Goal: Task Accomplishment & Management: Manage account settings

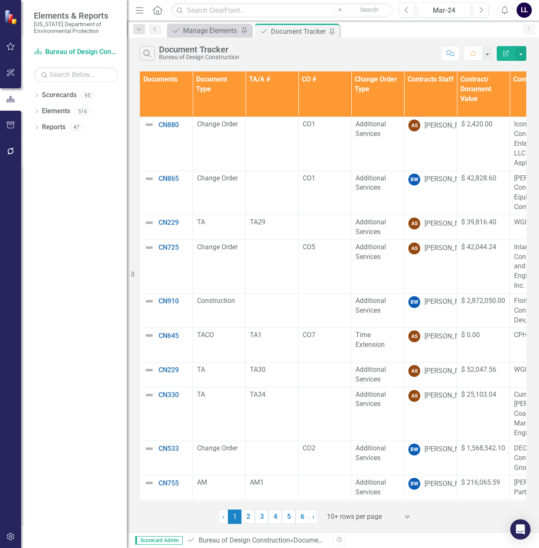
click at [169, 95] on th "Documents" at bounding box center [166, 94] width 53 height 46
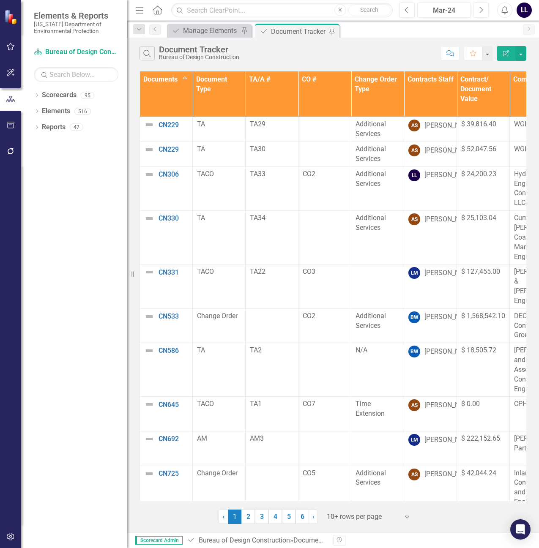
click at [168, 94] on th "Documents Sort Ascending" at bounding box center [166, 94] width 53 height 46
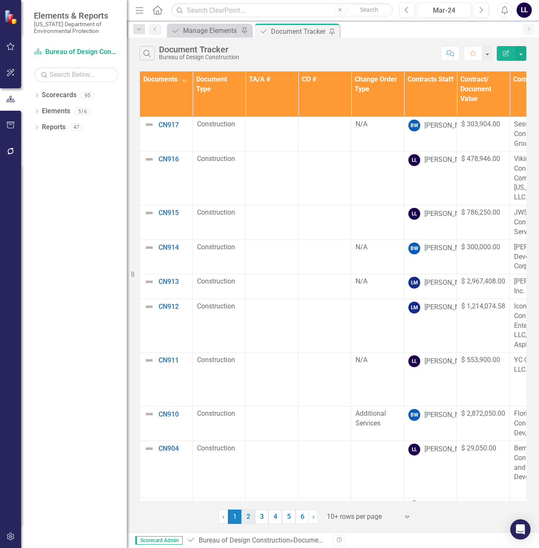
click at [248, 517] on link "2" at bounding box center [248, 517] width 14 height 14
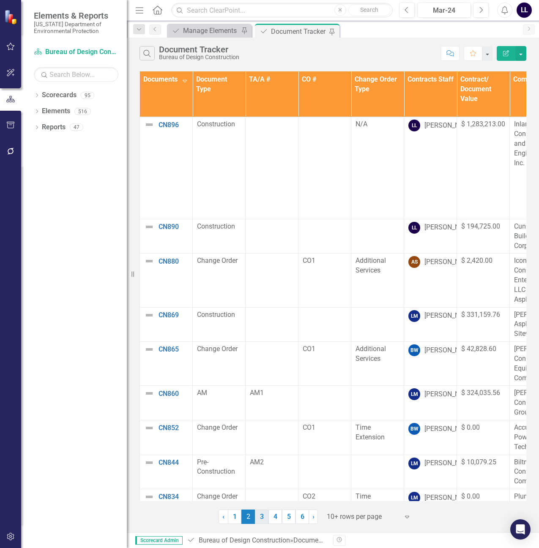
click at [262, 513] on link "3" at bounding box center [262, 517] width 14 height 14
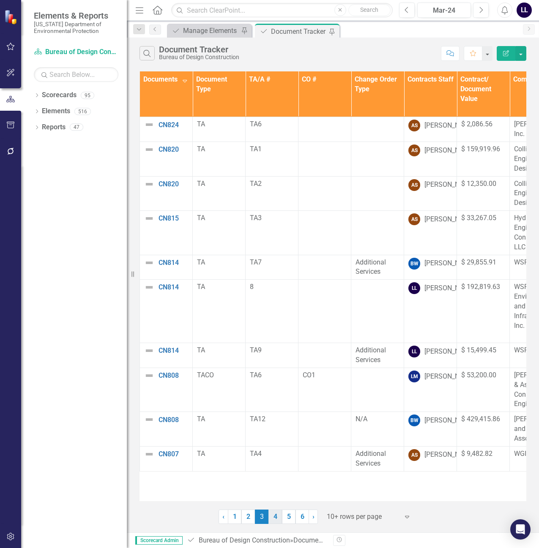
click at [276, 517] on link "4" at bounding box center [275, 517] width 14 height 14
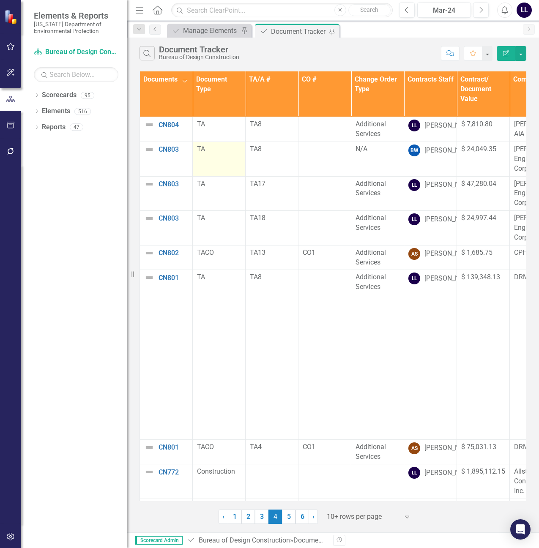
click at [213, 168] on td "TA" at bounding box center [219, 159] width 53 height 35
click at [282, 207] on td "TA17" at bounding box center [271, 193] width 53 height 35
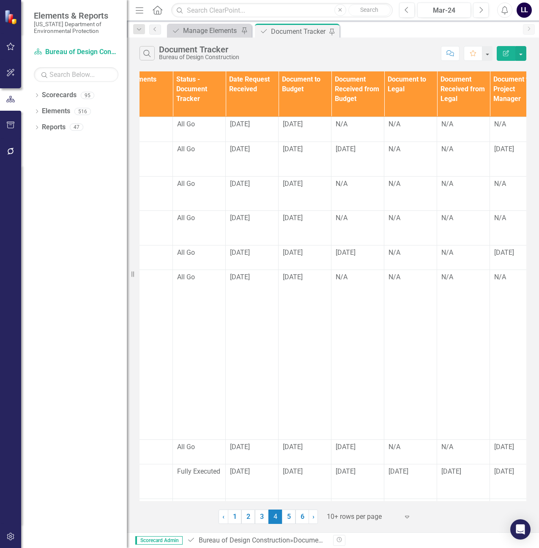
scroll to position [0, 493]
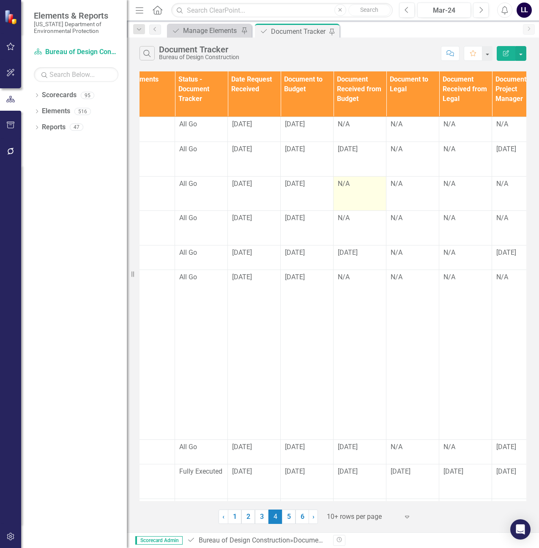
click at [354, 189] on div "N/A" at bounding box center [360, 184] width 44 height 10
click at [347, 189] on div "N/A" at bounding box center [360, 184] width 44 height 10
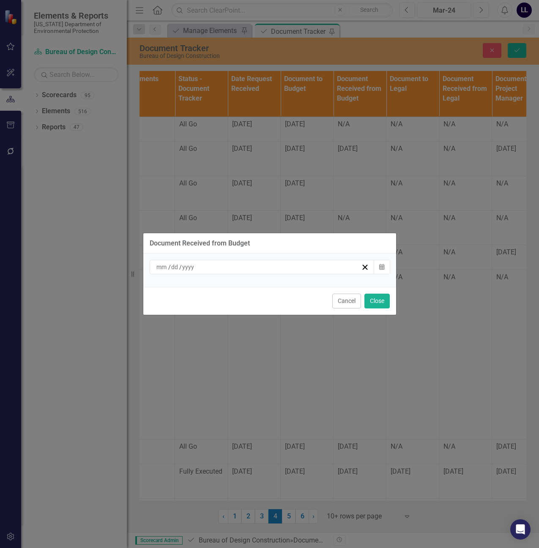
click at [322, 268] on div "/ /" at bounding box center [258, 267] width 206 height 8
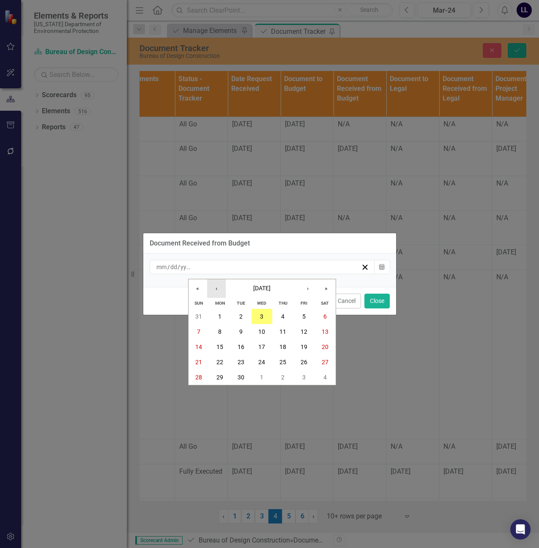
click at [221, 292] on button "‹" at bounding box center [216, 288] width 19 height 19
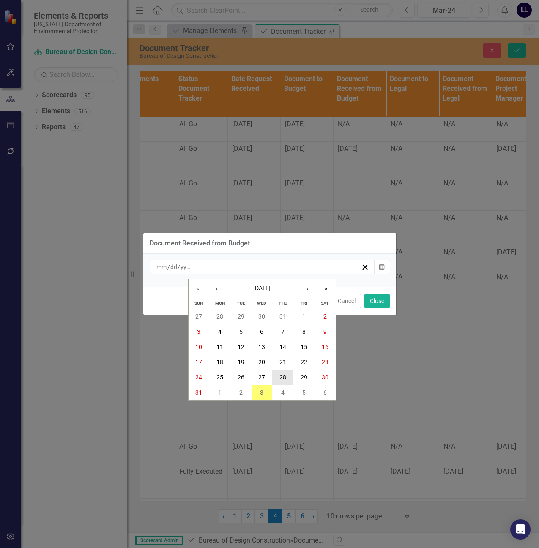
click at [279, 378] on button "28" at bounding box center [282, 377] width 21 height 15
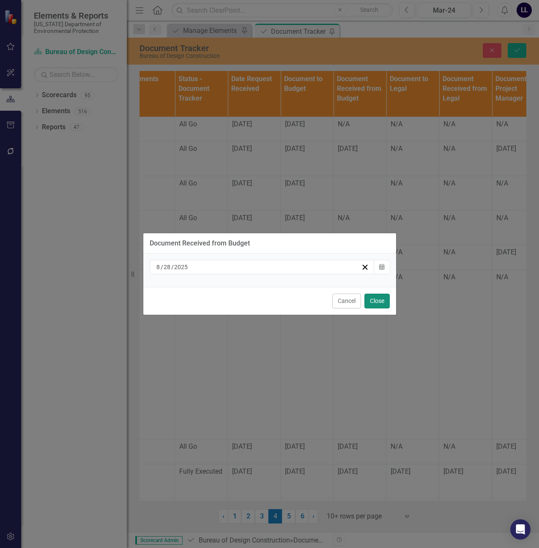
click at [378, 300] on button "Close" at bounding box center [376, 301] width 25 height 15
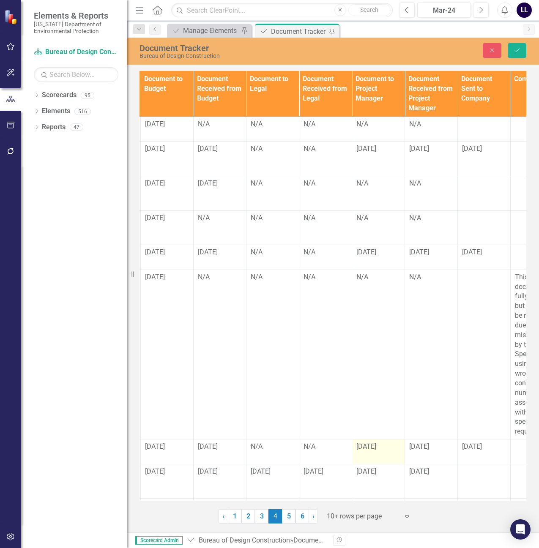
scroll to position [0, 635]
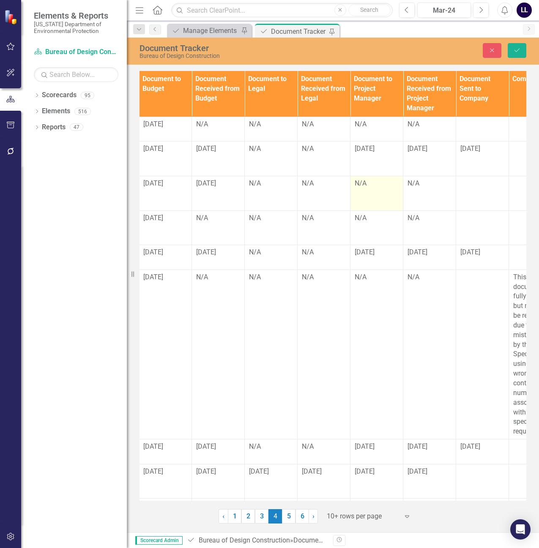
click at [368, 188] on div "N/A" at bounding box center [376, 184] width 44 height 10
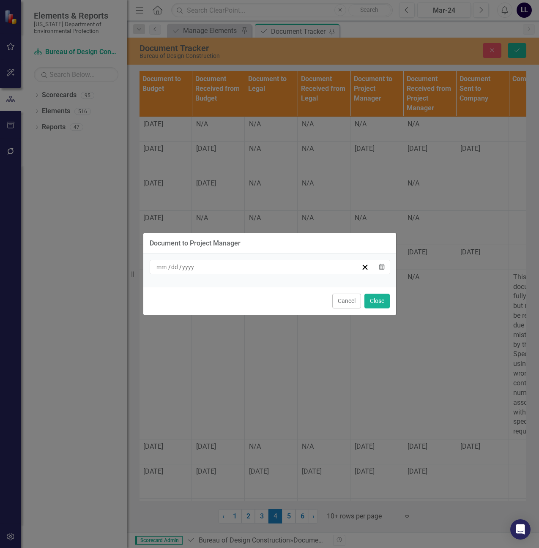
click at [269, 269] on div "/ /" at bounding box center [258, 267] width 206 height 8
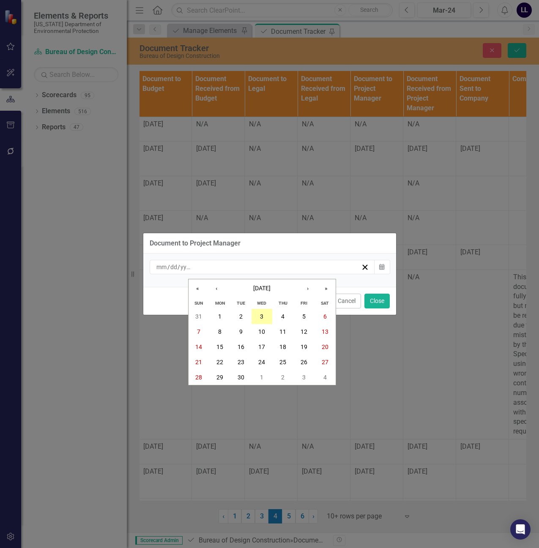
click at [261, 313] on abbr "3" at bounding box center [261, 316] width 3 height 7
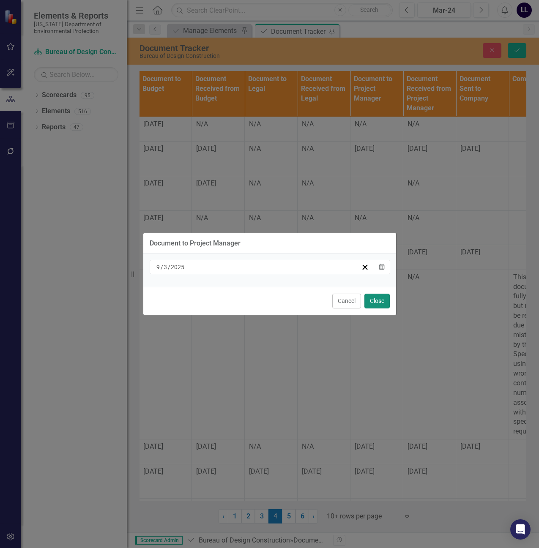
click at [377, 297] on button "Close" at bounding box center [376, 301] width 25 height 15
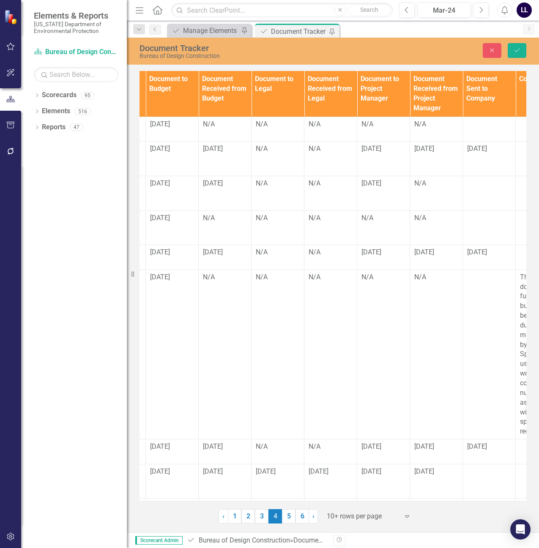
scroll to position [0, 614]
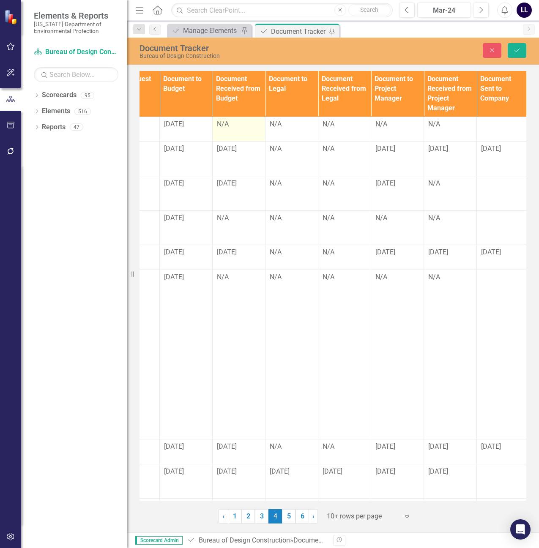
click at [237, 128] on div "N/A" at bounding box center [239, 125] width 44 height 10
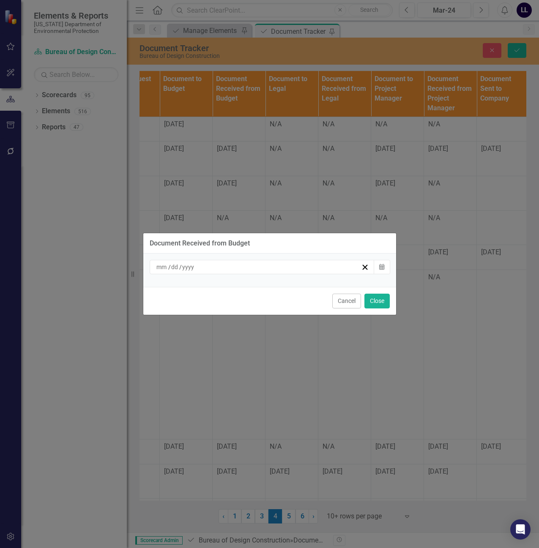
click at [286, 275] on div "/ / Calendar" at bounding box center [269, 269] width 253 height 33
click at [289, 269] on div "/ /" at bounding box center [258, 267] width 206 height 8
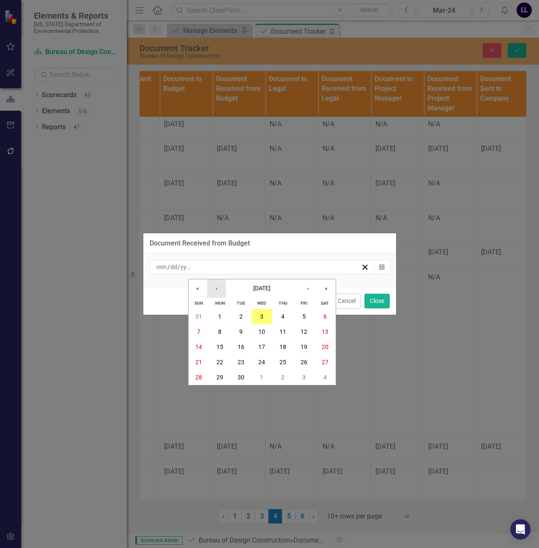
click at [219, 288] on button "‹" at bounding box center [216, 288] width 19 height 19
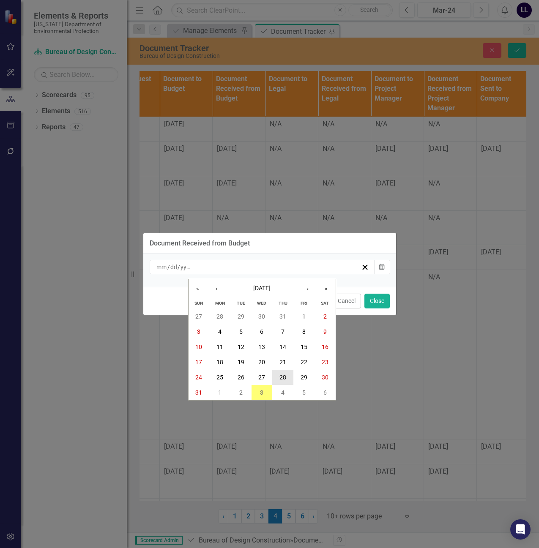
click at [281, 377] on abbr "28" at bounding box center [282, 377] width 7 height 7
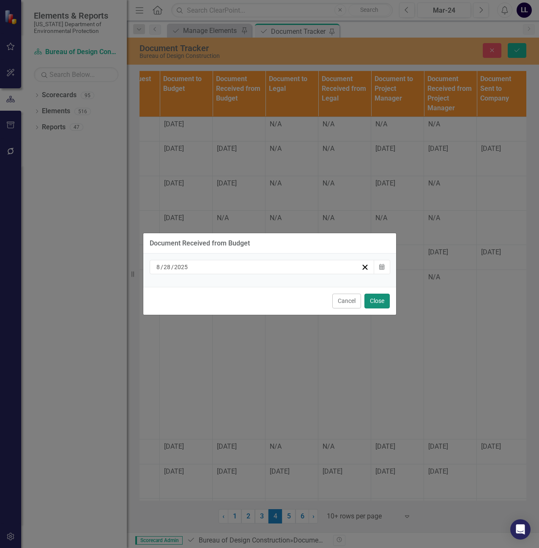
click at [368, 301] on button "Close" at bounding box center [376, 301] width 25 height 15
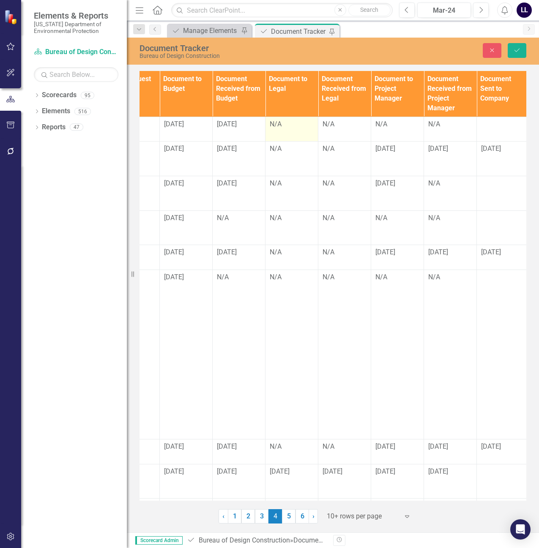
click at [290, 126] on div "N/A" at bounding box center [292, 125] width 44 height 10
click at [395, 129] on div "N/A" at bounding box center [397, 125] width 44 height 10
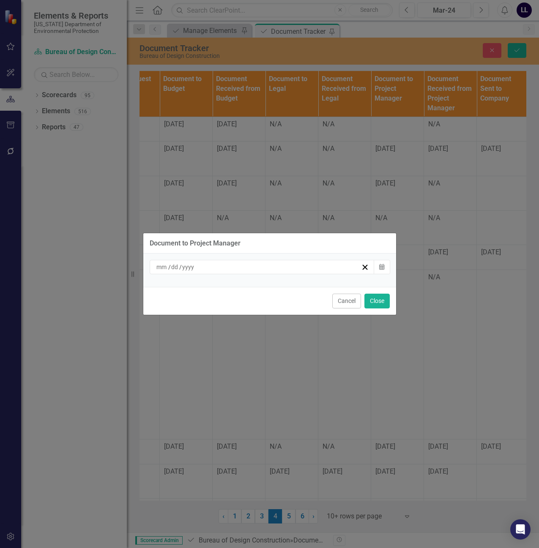
click at [294, 272] on div "/ /" at bounding box center [262, 267] width 225 height 14
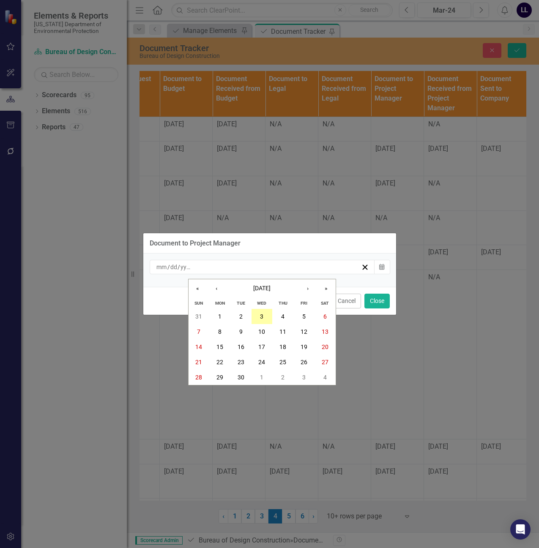
click at [263, 312] on button "3" at bounding box center [261, 316] width 21 height 15
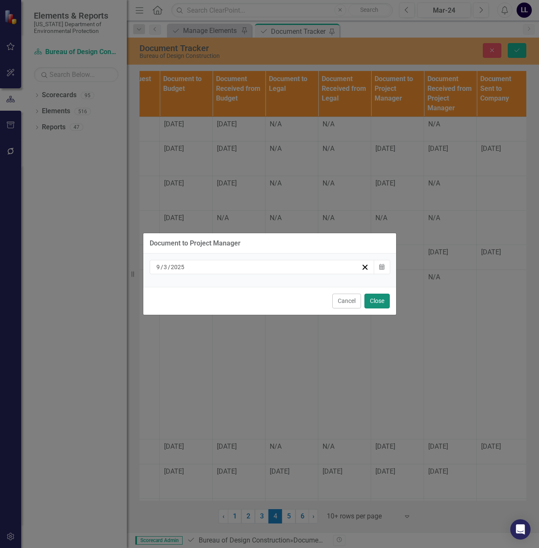
click at [383, 301] on button "Close" at bounding box center [376, 301] width 25 height 15
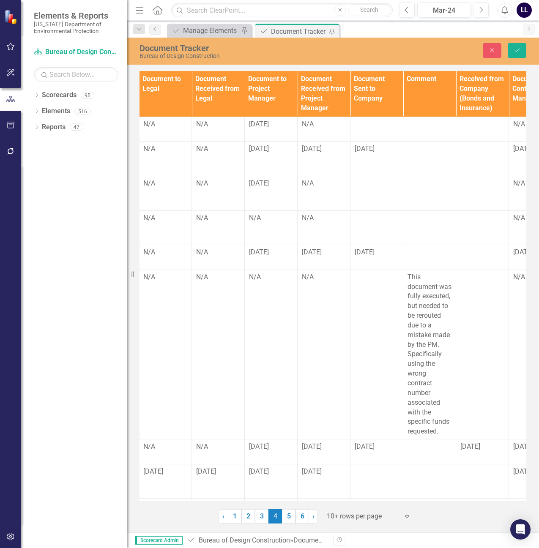
scroll to position [0, 743]
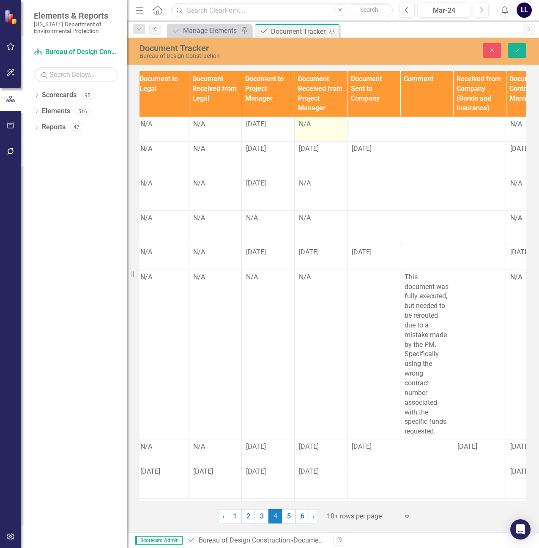
click at [323, 124] on div "N/A" at bounding box center [321, 125] width 44 height 10
click at [308, 123] on div "N/A" at bounding box center [321, 125] width 44 height 10
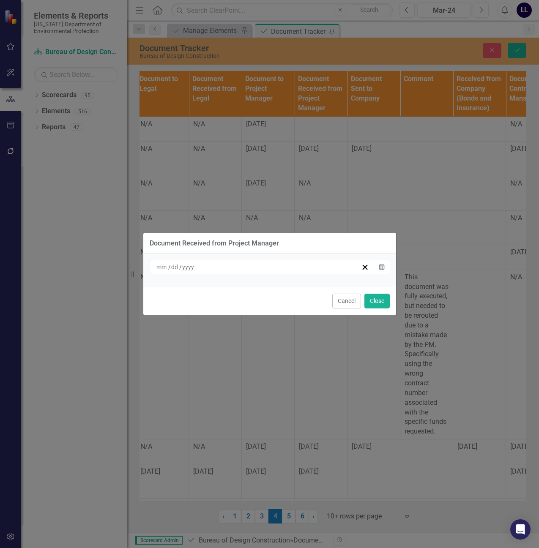
click at [297, 265] on div "/ /" at bounding box center [258, 267] width 206 height 8
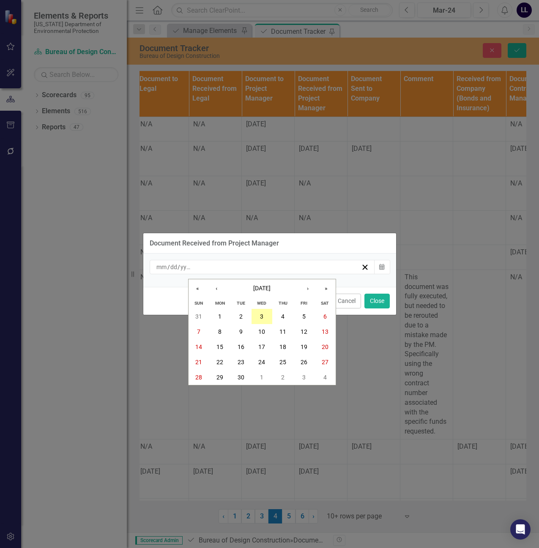
click at [264, 318] on button "3" at bounding box center [261, 316] width 21 height 15
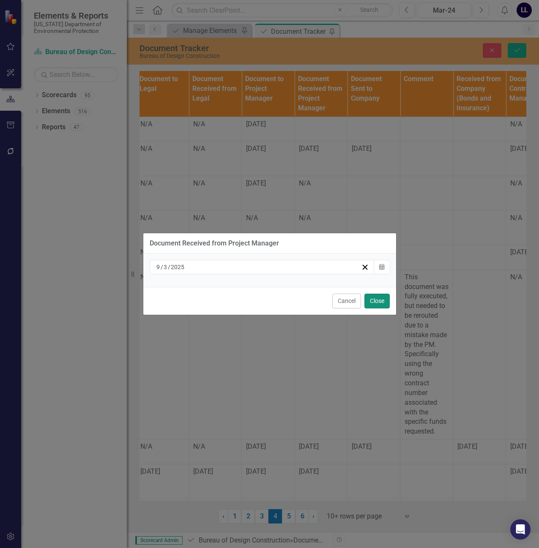
click at [375, 299] on button "Close" at bounding box center [376, 301] width 25 height 15
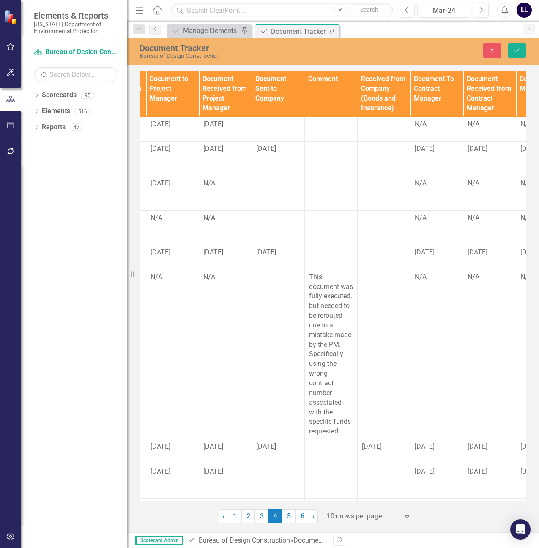
scroll to position [0, 840]
click at [275, 132] on td at bounding box center [276, 129] width 53 height 25
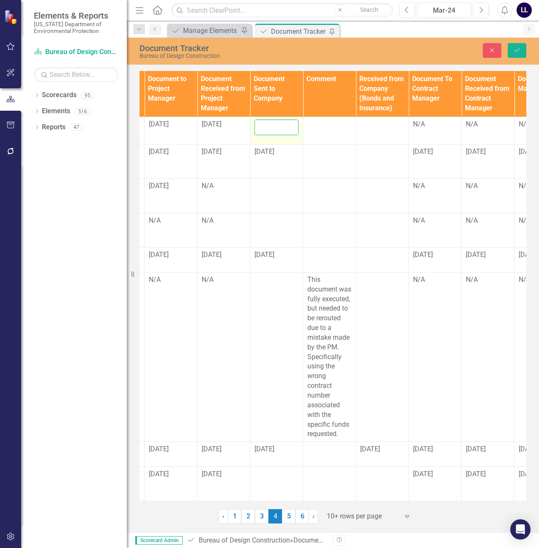
drag, startPoint x: 273, startPoint y: 126, endPoint x: 282, endPoint y: 134, distance: 11.7
click at [273, 126] on input "text" at bounding box center [276, 128] width 44 height 16
type input "[DATE]"
click at [313, 144] on td at bounding box center [329, 130] width 53 height 27
click at [519, 54] on button "Save" at bounding box center [516, 50] width 19 height 15
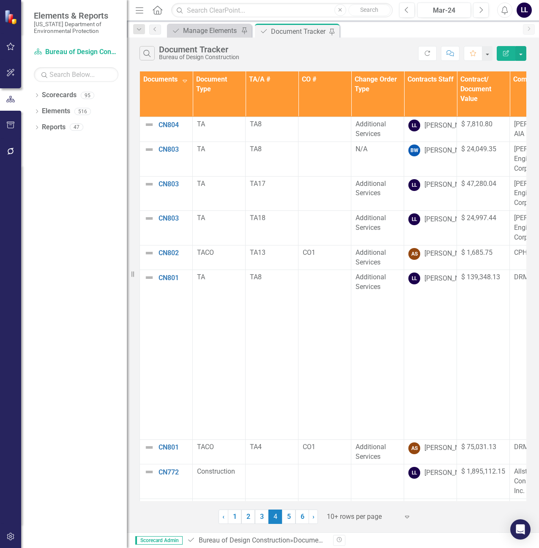
click at [430, 95] on th "Contracts Staff" at bounding box center [430, 94] width 53 height 46
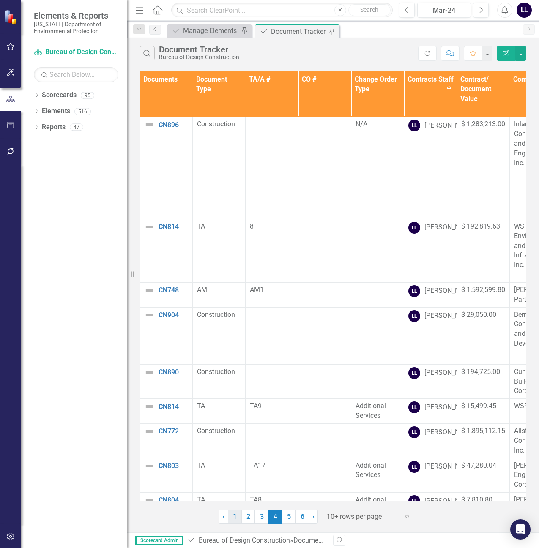
click at [237, 518] on link "1" at bounding box center [235, 517] width 14 height 14
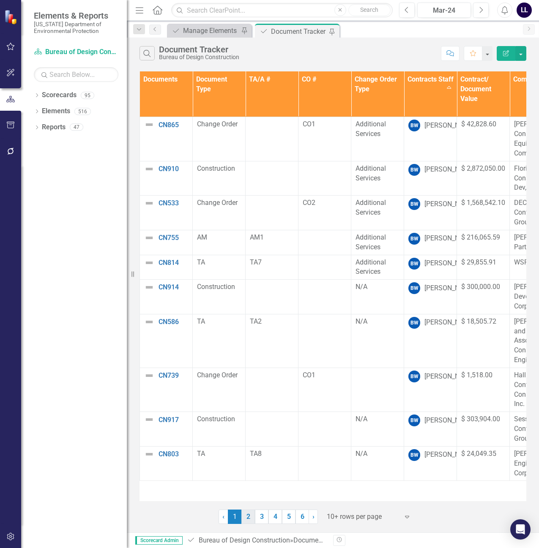
click at [250, 517] on link "2" at bounding box center [248, 517] width 14 height 14
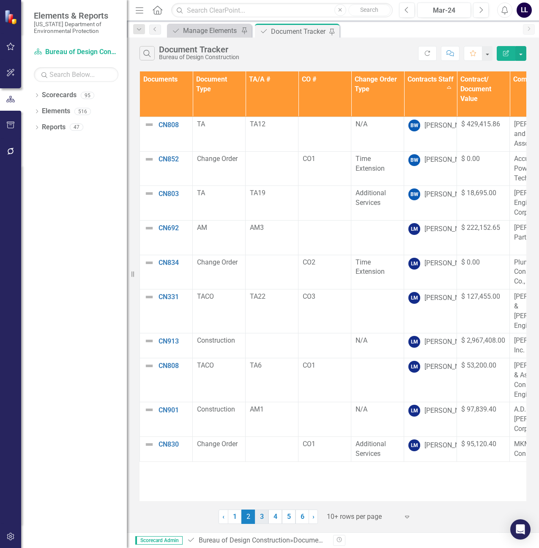
click at [266, 515] on link "3" at bounding box center [262, 517] width 14 height 14
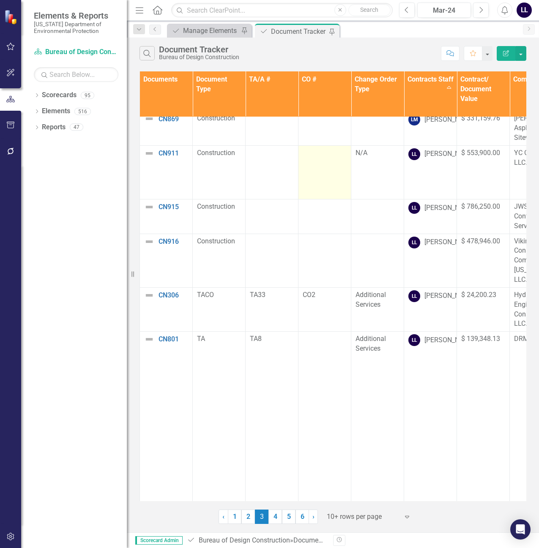
scroll to position [160, 0]
